Goal: Navigation & Orientation: Find specific page/section

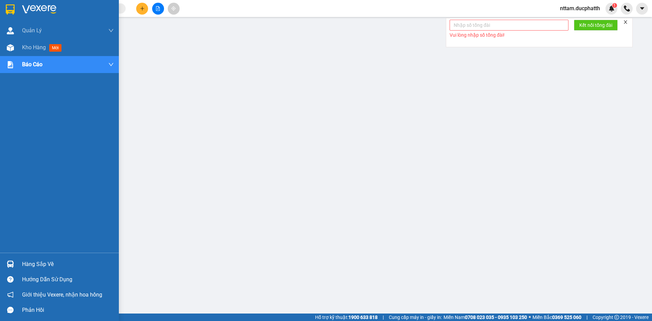
click at [43, 261] on div "Hàng sắp về" at bounding box center [68, 264] width 92 height 10
click at [39, 266] on div "Hàng sắp về" at bounding box center [68, 264] width 92 height 10
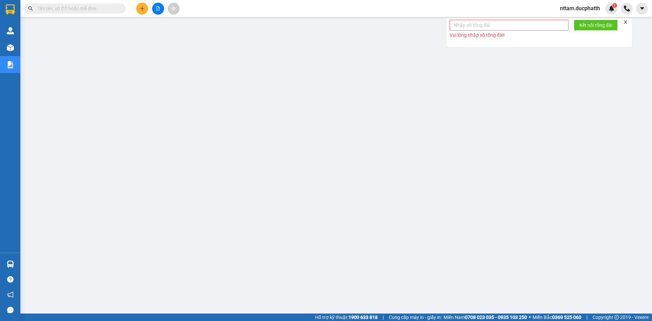
click at [596, 7] on span "nttam.ducphatth" at bounding box center [580, 8] width 51 height 8
click at [579, 21] on span "Đăng xuất" at bounding box center [582, 20] width 37 height 7
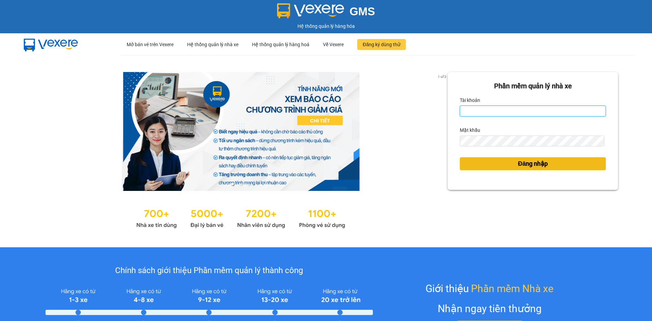
type input "vtminh.ducphatth"
click at [495, 165] on button "Đăng nhập" at bounding box center [533, 163] width 146 height 13
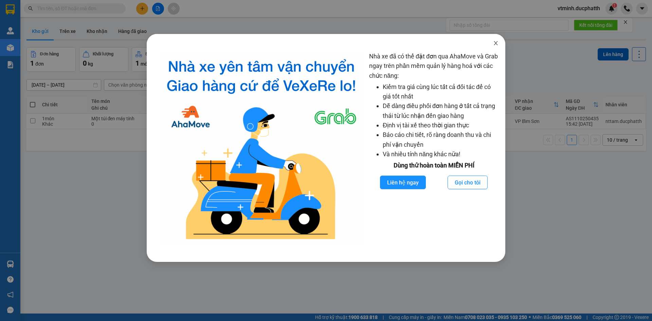
click at [498, 42] on icon "close" at bounding box center [495, 42] width 5 height 5
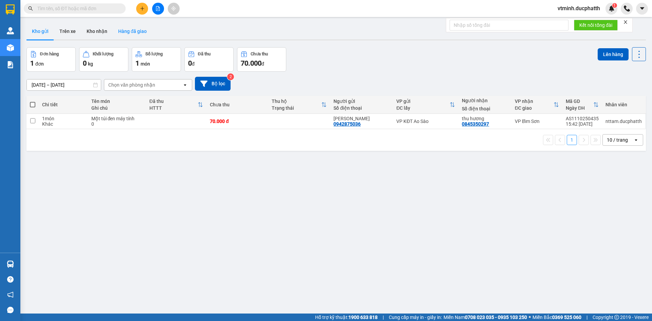
click at [124, 31] on button "Hàng đã giao" at bounding box center [132, 31] width 39 height 16
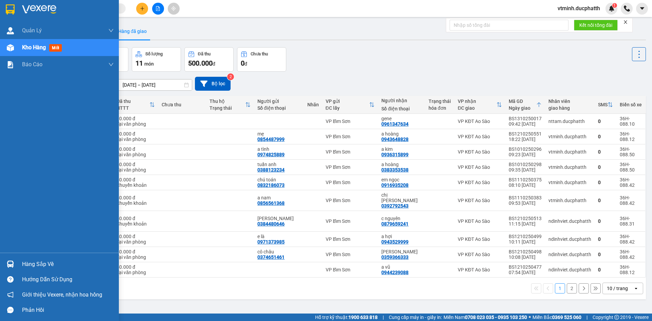
click at [7, 264] on img at bounding box center [10, 264] width 7 height 7
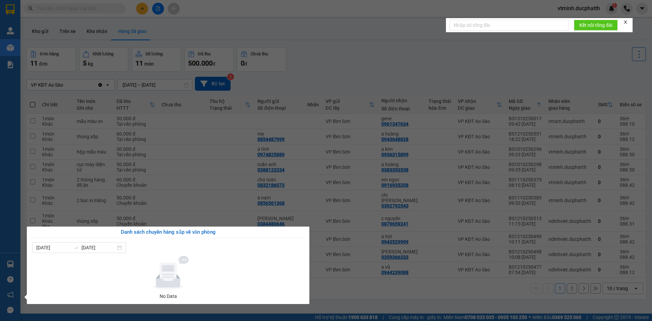
click at [6, 264] on div "Quản [PERSON_NAME] lý giao nhận mới Kho hàng mới Báo cáo 11. Báo cáo đơn giao n…" at bounding box center [10, 160] width 20 height 321
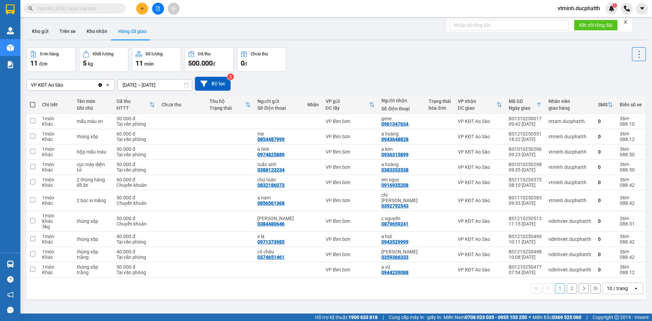
click at [214, 64] on span "đ" at bounding box center [214, 63] width 3 height 5
click at [99, 86] on icon "Clear value" at bounding box center [100, 84] width 5 height 5
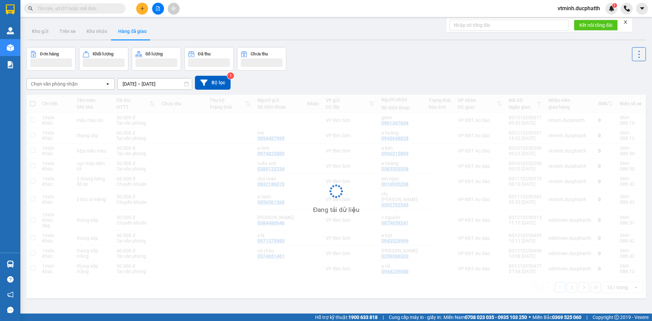
click at [79, 84] on div "Chọn văn phòng nhận" at bounding box center [66, 83] width 78 height 11
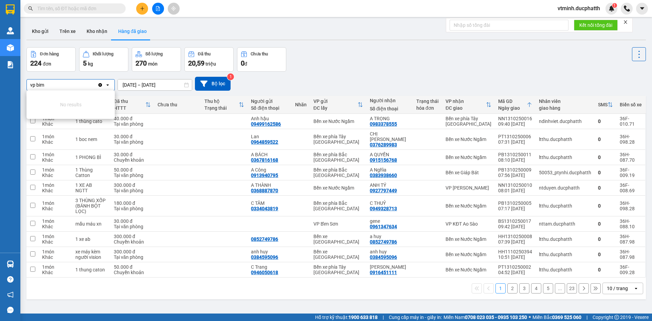
type input "vp bim"
click at [101, 85] on icon "Clear value" at bounding box center [101, 85] width 4 height 4
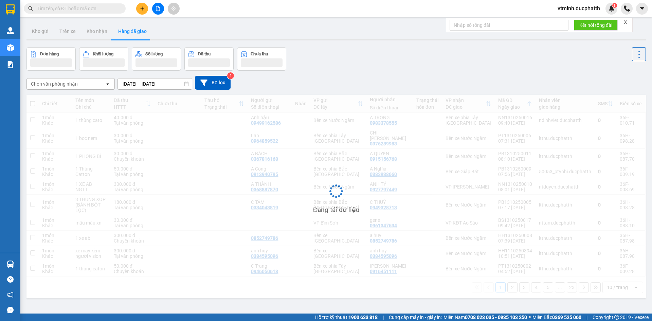
click at [330, 83] on div "Chọn văn phòng nhận open [DATE] – [DATE] Press the down arrow key to interact w…" at bounding box center [337, 83] width 620 height 14
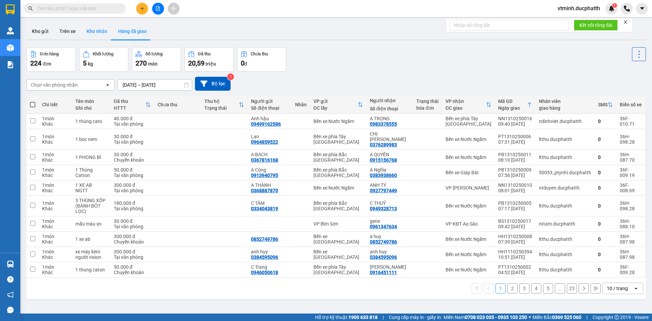
click at [91, 32] on button "Kho nhận" at bounding box center [97, 31] width 32 height 16
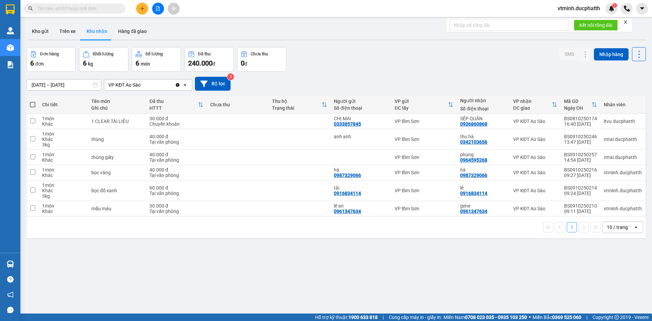
click at [113, 63] on div "6 kg" at bounding box center [104, 63] width 42 height 10
click at [138, 61] on span "6" at bounding box center [138, 63] width 4 height 8
click at [63, 65] on div "6 đơn" at bounding box center [51, 63] width 42 height 10
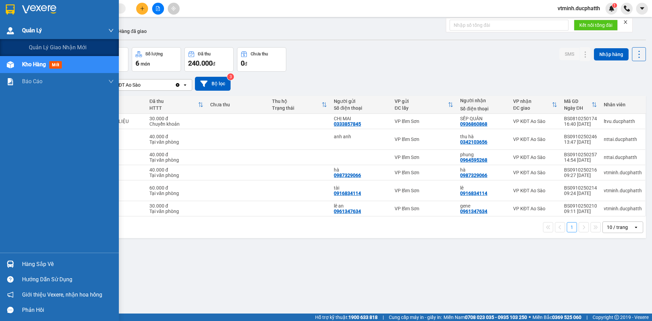
click at [9, 35] on div at bounding box center [10, 31] width 12 height 12
click at [36, 51] on span "Quản lý giao nhận mới" at bounding box center [58, 47] width 58 height 8
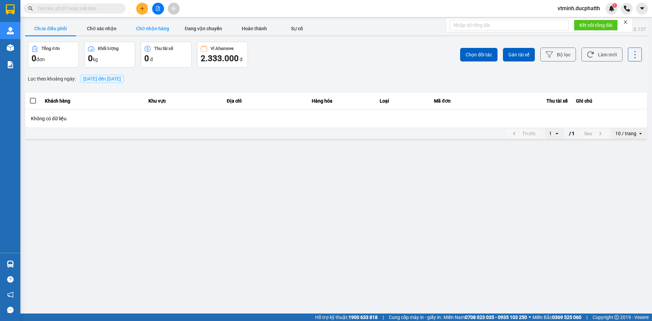
click at [141, 28] on button "Chờ nhận hàng" at bounding box center [152, 29] width 51 height 14
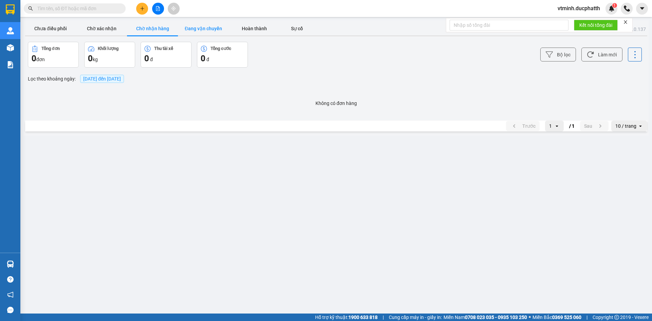
click at [194, 30] on button "Đang vận chuyển" at bounding box center [203, 29] width 51 height 14
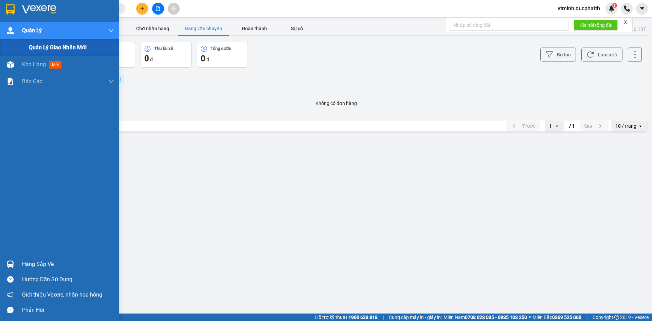
click at [5, 48] on div "Quản lý giao nhận mới" at bounding box center [59, 47] width 119 height 17
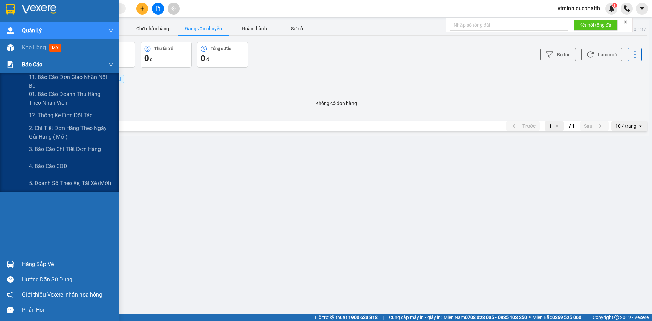
click at [29, 67] on span "Báo cáo" at bounding box center [32, 64] width 20 height 8
